Goal: Task Accomplishment & Management: Manage account settings

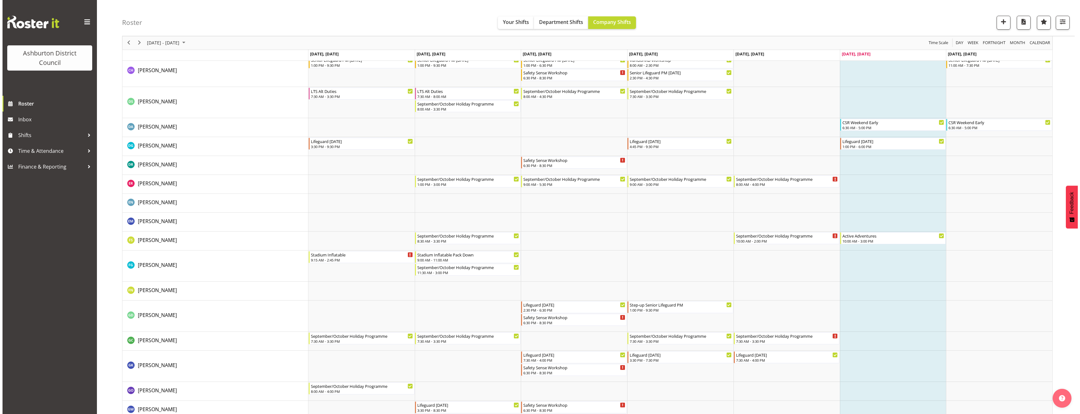
scroll to position [406, 0]
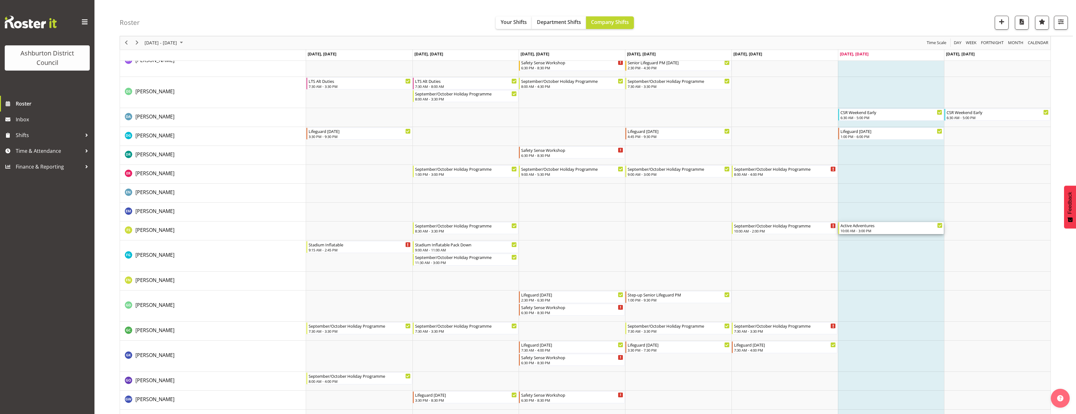
click at [868, 224] on div "Active Adventures" at bounding box center [891, 225] width 102 height 6
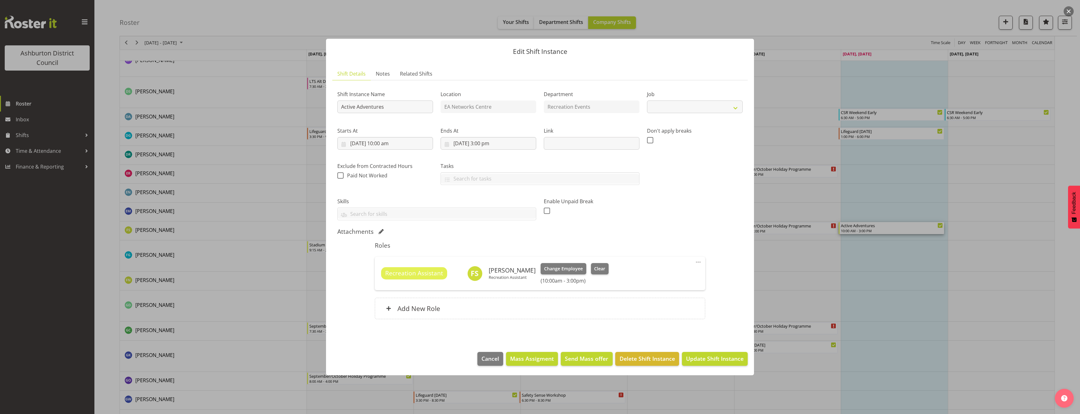
select select "4046"
click at [698, 263] on span at bounding box center [699, 262] width 8 height 8
click at [675, 275] on link "Edit" at bounding box center [672, 275] width 60 height 11
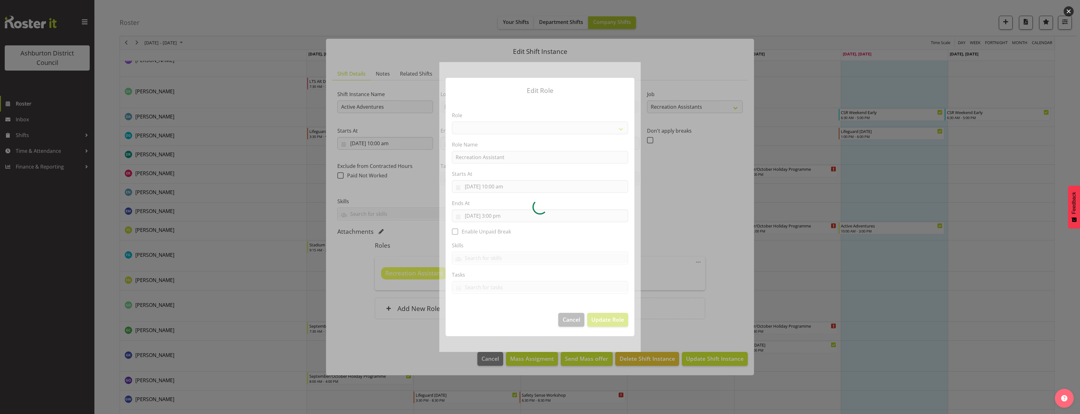
select select "84"
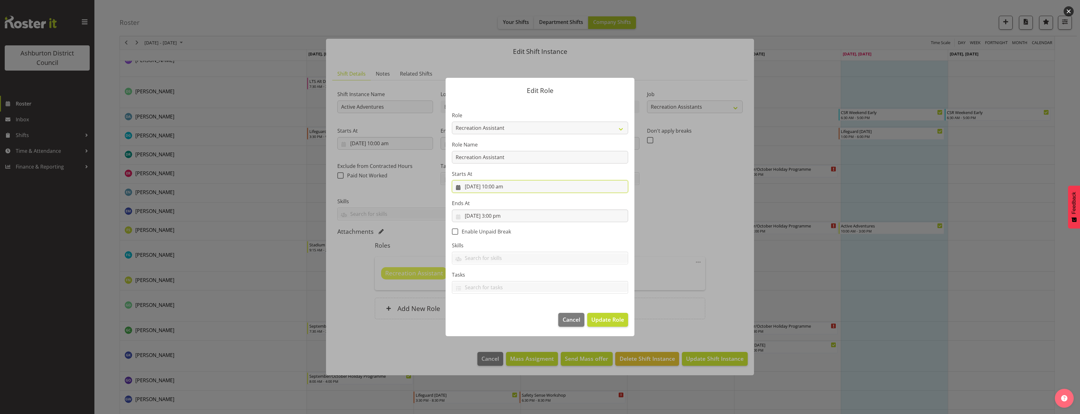
click at [504, 187] on input "[DATE] 10:00 am" at bounding box center [540, 186] width 176 height 13
click at [519, 324] on select "00 01 02 03 04 05 06 07 08 09 10 11 12 13 14 15 16 17 18 19 20 21 22 23 24 25 2…" at bounding box center [519, 320] width 14 height 13
select select "15"
type input "[DATE] 10:15 am"
click at [592, 243] on label "Skills" at bounding box center [540, 245] width 176 height 8
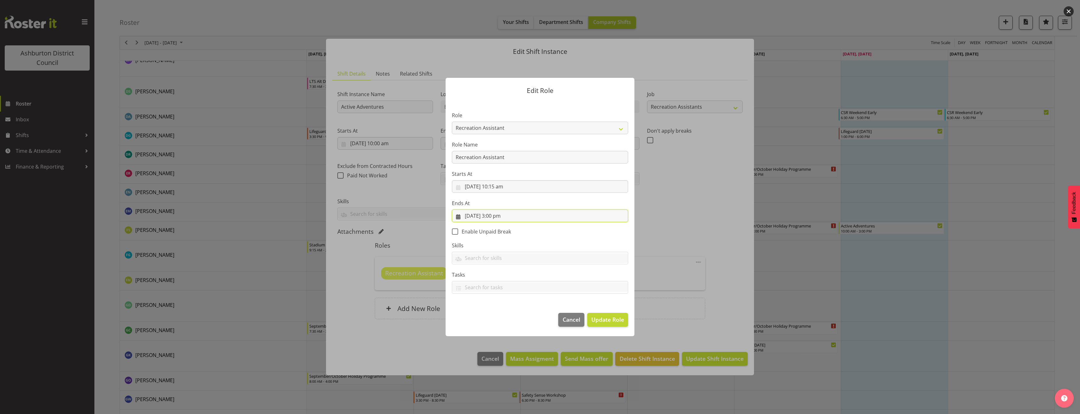
click at [502, 216] on input "[DATE] 3:00 pm" at bounding box center [540, 215] width 176 height 13
click at [498, 348] on select "00 01 02 03 04 05 06 07 08 09 10 11 12 13 14 15 16 17 18 19 20 21 22 23" at bounding box center [502, 349] width 14 height 13
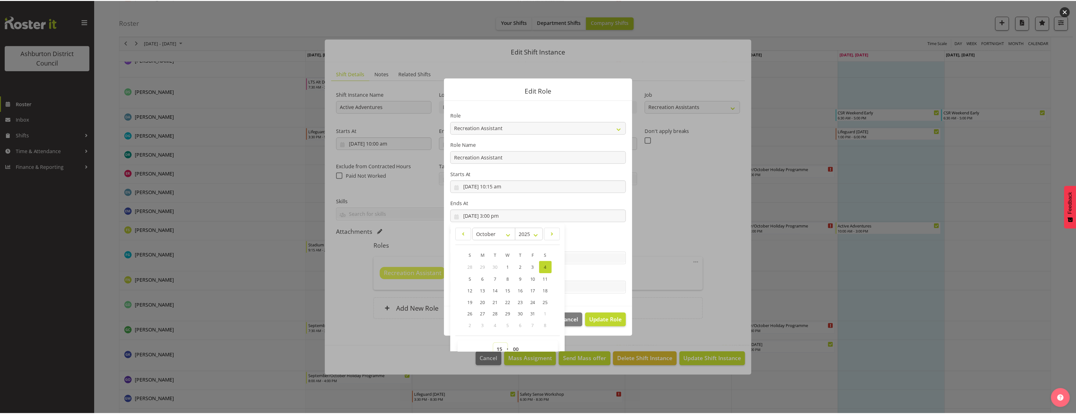
scroll to position [4, 0]
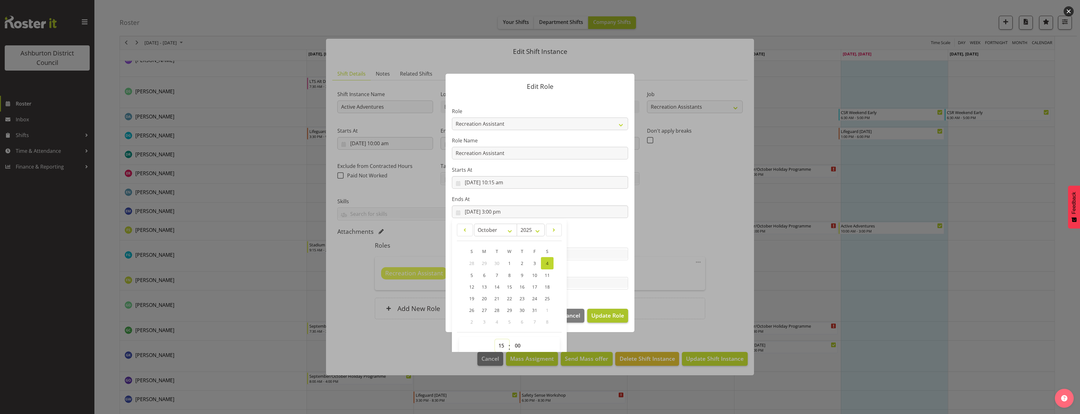
select select "14"
type input "[DATE] 2:00 pm"
click at [602, 314] on span "Update Role" at bounding box center [608, 315] width 33 height 8
select select
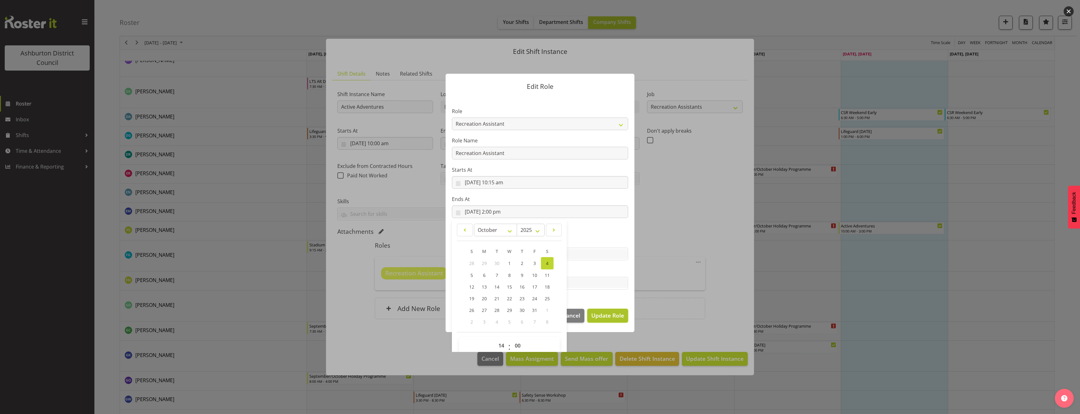
select select
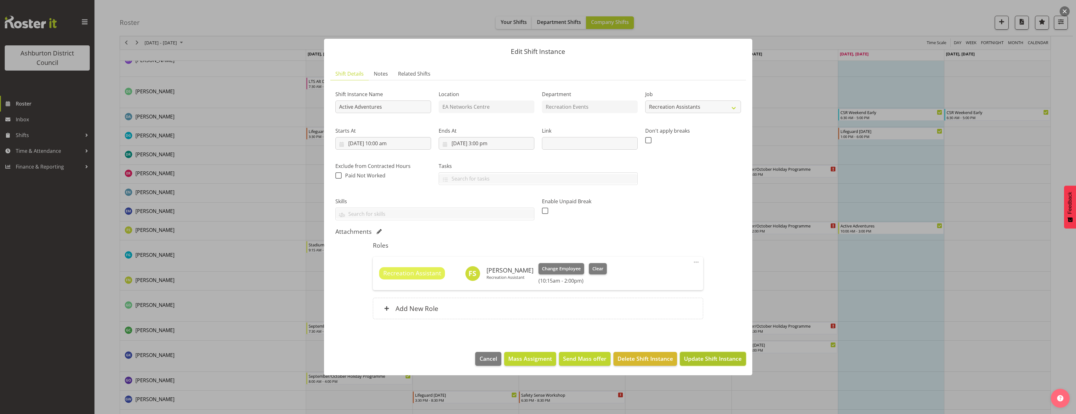
click at [697, 357] on span "Update Shift Instance" at bounding box center [713, 358] width 58 height 8
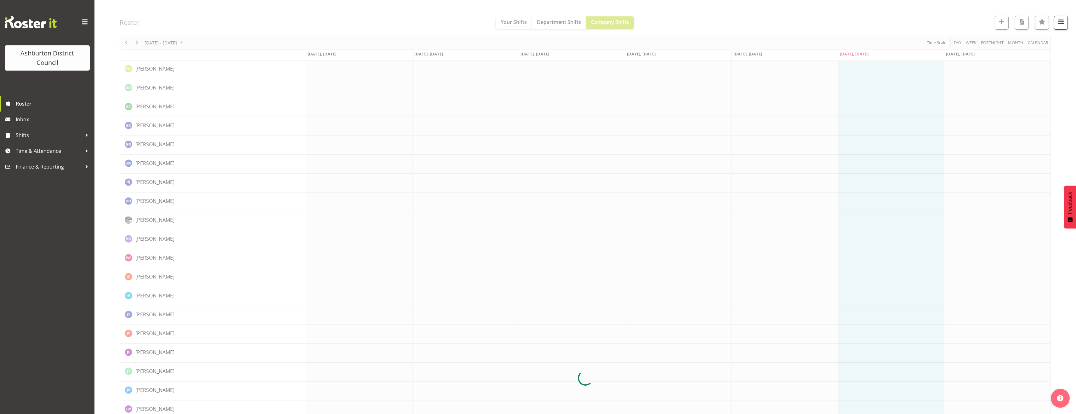
scroll to position [605, 0]
